Goal: Information Seeking & Learning: Learn about a topic

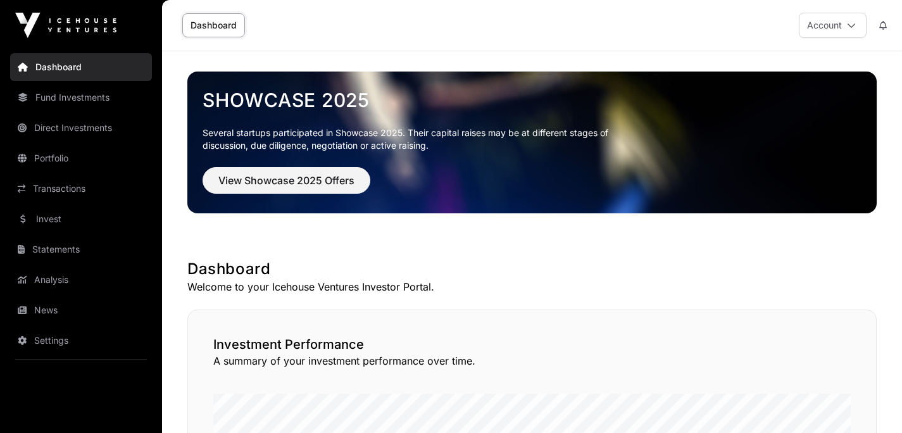
click at [70, 163] on link "Portfolio" at bounding box center [81, 158] width 142 height 28
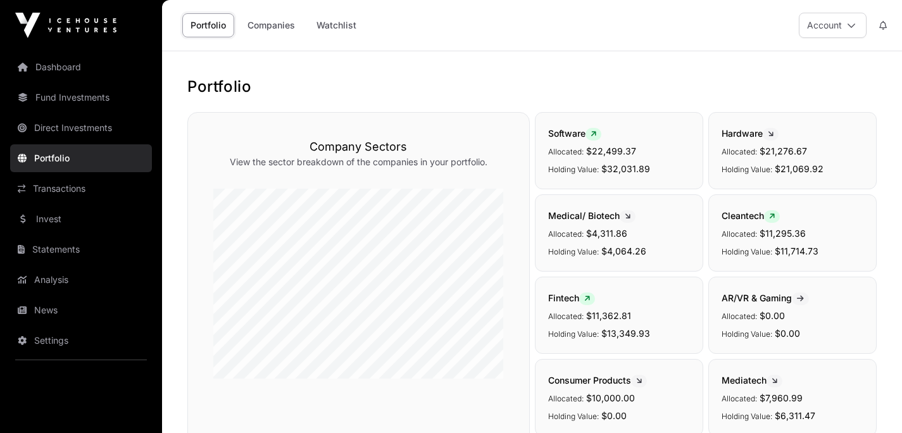
click at [277, 28] on link "Companies" at bounding box center [271, 25] width 64 height 24
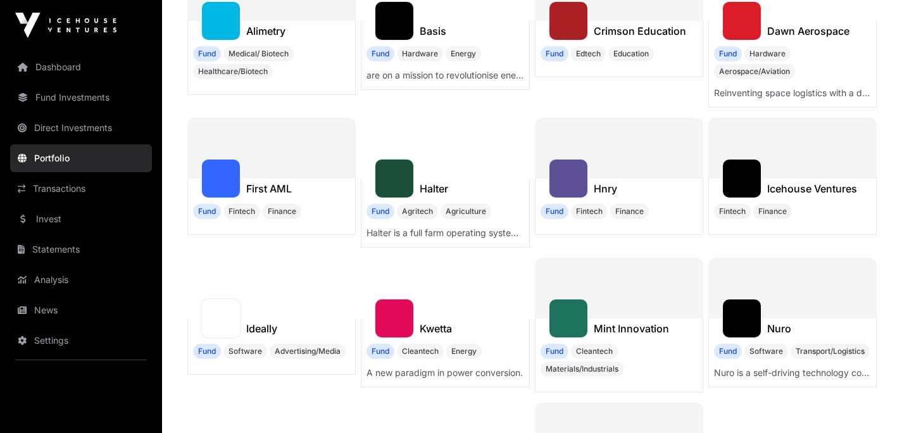
scroll to position [230, 0]
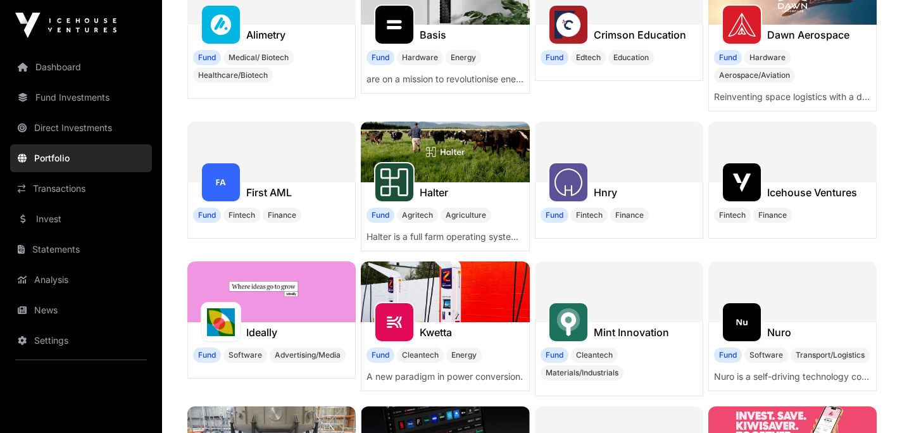
click at [828, 190] on h1 "Icehouse Ventures" at bounding box center [812, 192] width 90 height 15
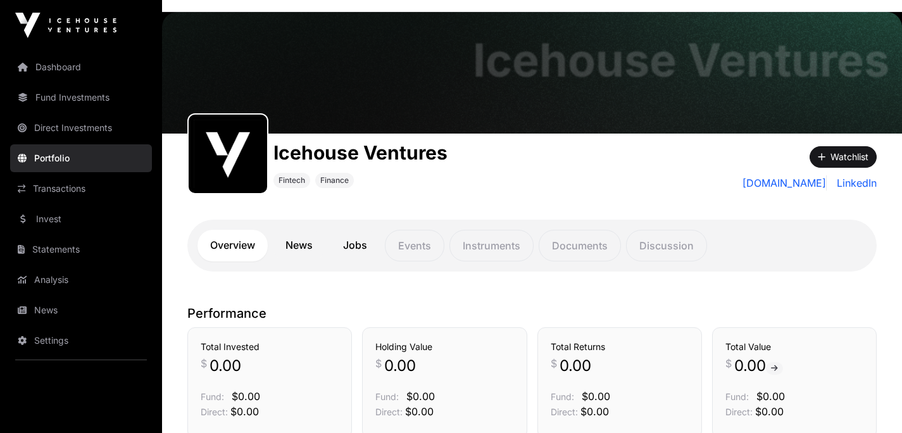
scroll to position [4, 0]
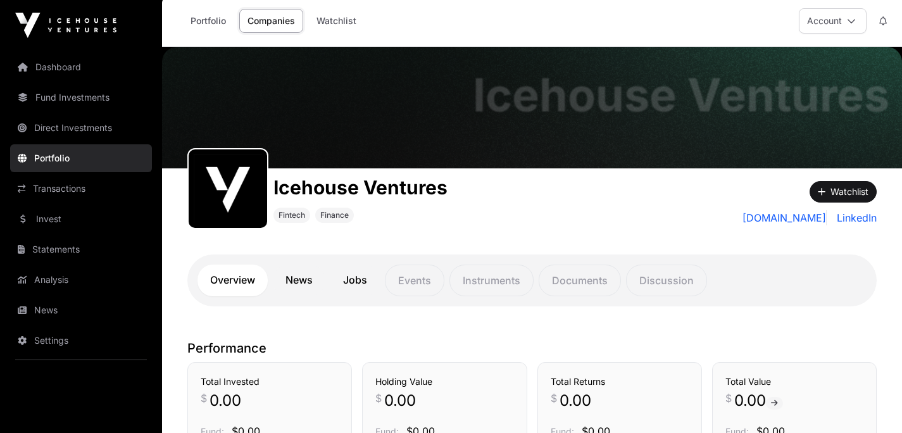
click at [102, 104] on link "Fund Investments" at bounding box center [81, 98] width 142 height 28
click at [80, 96] on link "Fund Investments" at bounding box center [81, 98] width 142 height 28
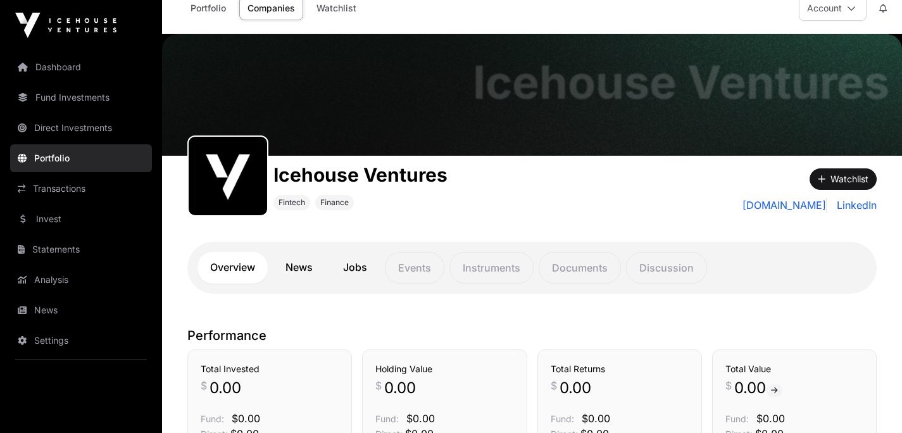
scroll to position [0, 0]
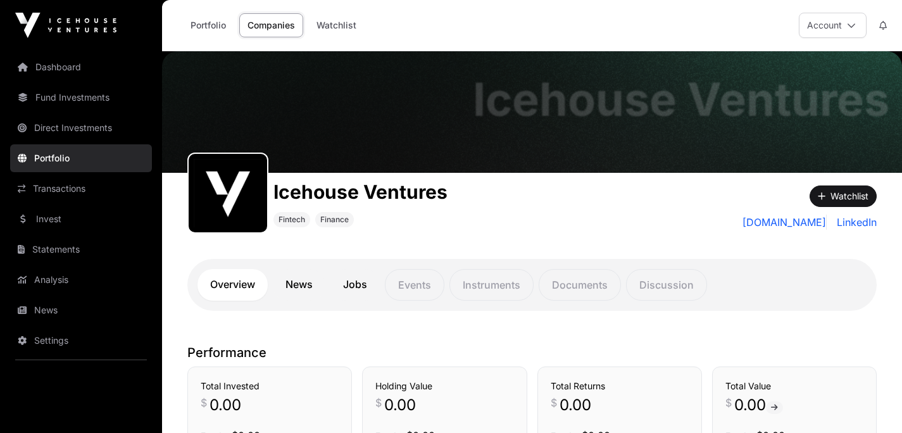
click at [92, 126] on link "Direct Investments" at bounding box center [81, 128] width 142 height 28
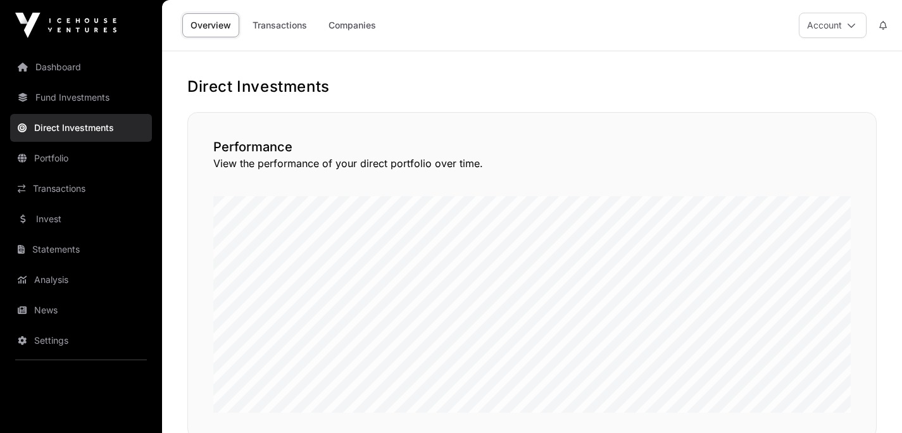
click at [101, 95] on link "Fund Investments" at bounding box center [81, 98] width 142 height 28
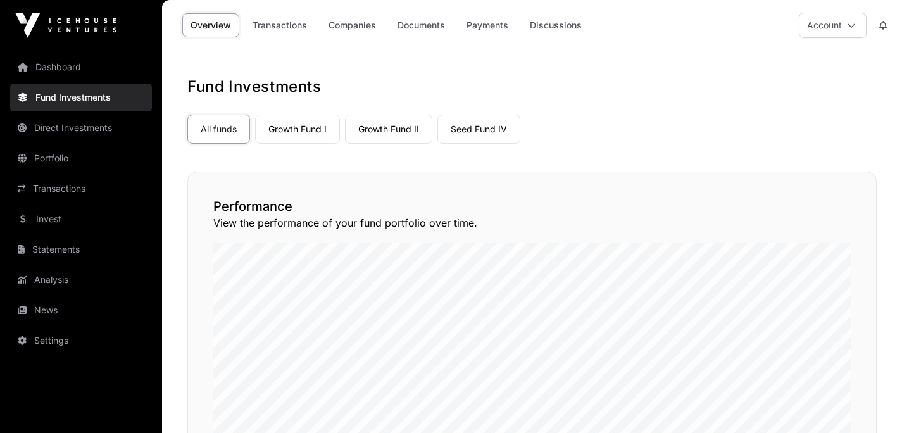
click at [363, 23] on link "Companies" at bounding box center [352, 25] width 64 height 24
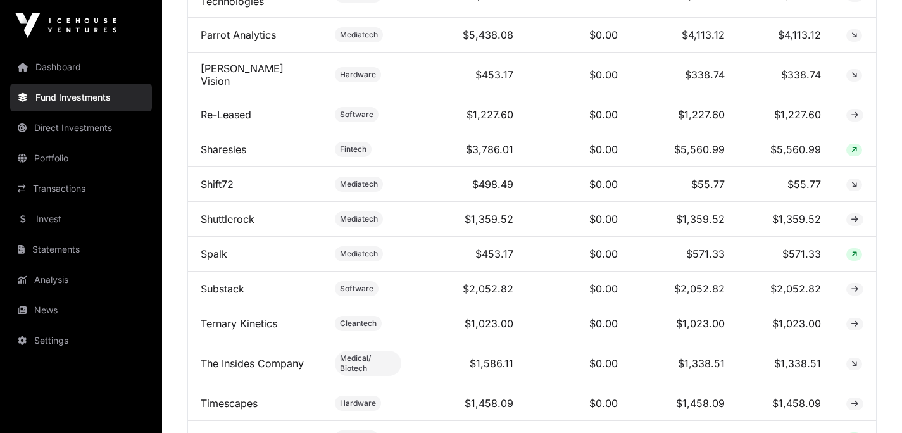
scroll to position [1635, 0]
click at [223, 151] on link "Sharesies" at bounding box center [224, 150] width 46 height 13
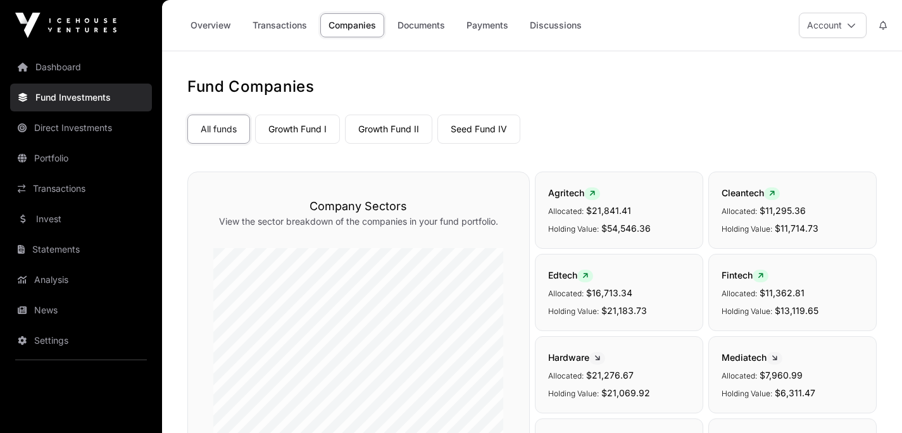
click at [468, 123] on link "Seed Fund IV" at bounding box center [478, 129] width 83 height 29
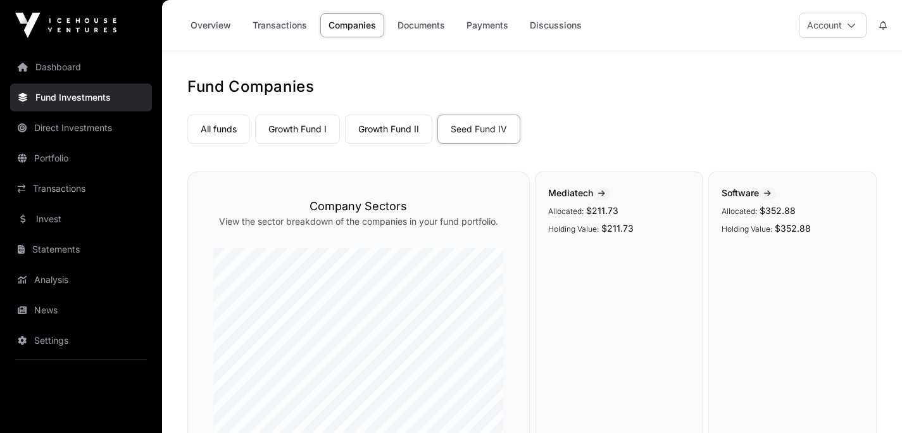
click at [228, 133] on link "All funds" at bounding box center [218, 129] width 63 height 29
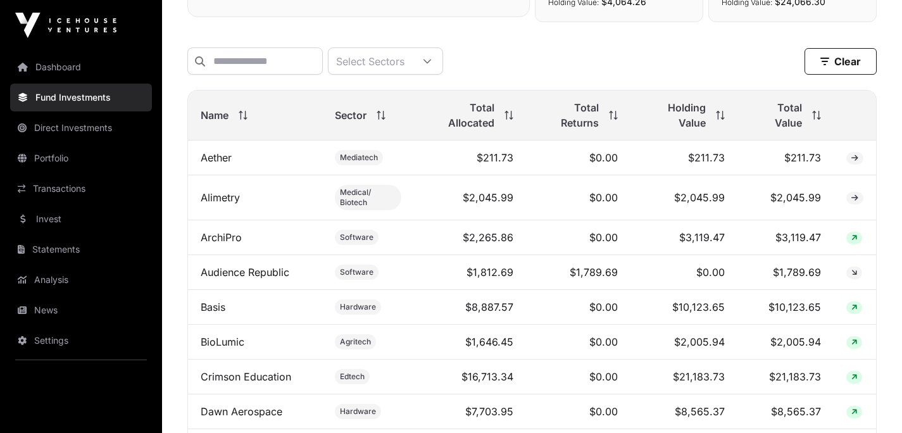
scroll to position [470, 0]
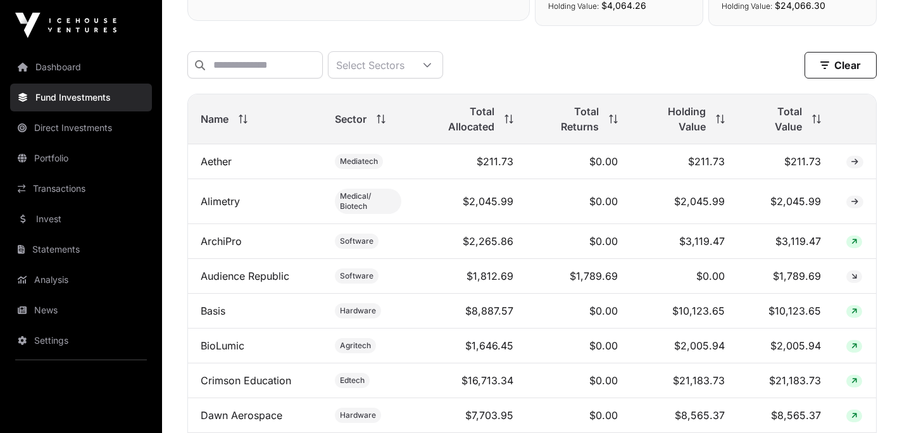
click at [714, 123] on span at bounding box center [718, 119] width 14 height 9
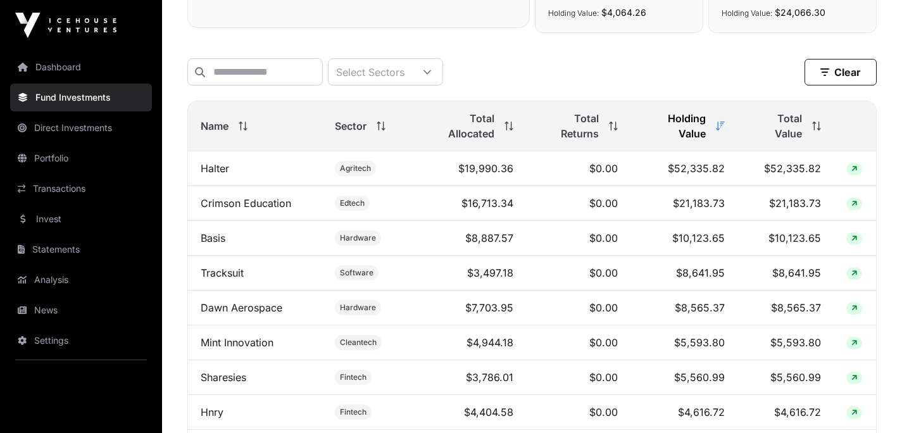
scroll to position [464, 0]
click at [221, 173] on link "Halter" at bounding box center [215, 167] width 28 height 13
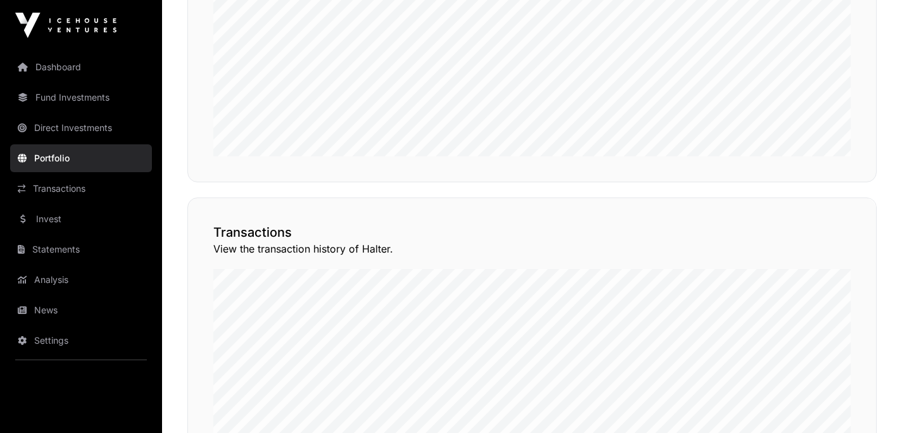
scroll to position [859, 0]
click at [812, 175] on button "View Transactions" at bounding box center [819, 165] width 104 height 22
